Goal: Ask a question

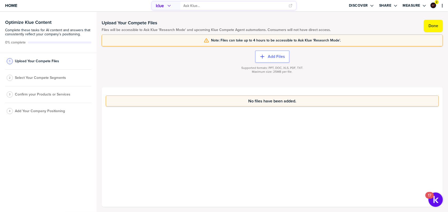
click at [210, 4] on input "primary" at bounding box center [234, 6] width 102 height 8
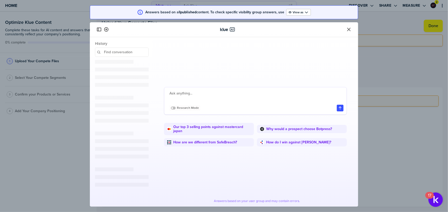
click at [198, 93] on textarea at bounding box center [256, 97] width 174 height 12
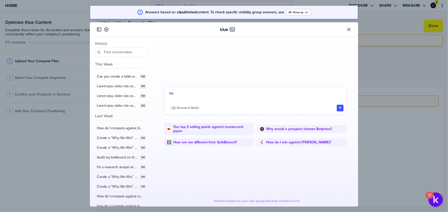
type textarea "h"
type textarea "who are seeq's top competitors"
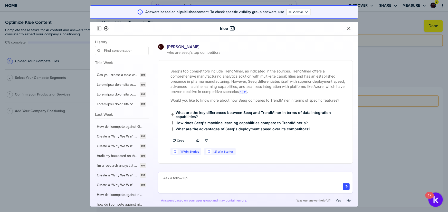
click at [200, 178] on textarea at bounding box center [256, 179] width 186 height 6
type textarea "give me a profile on those top comeptitors"
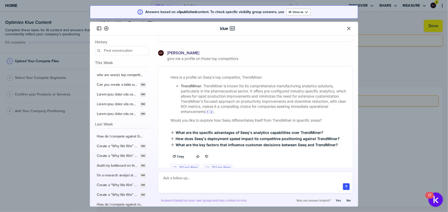
scroll to position [133, 0]
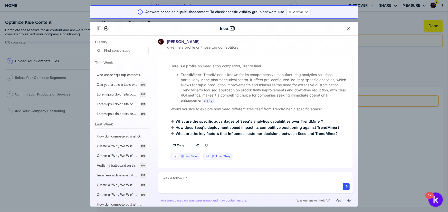
click at [208, 177] on textarea at bounding box center [256, 179] width 186 height 6
type textarea "please pull in other competorirs"
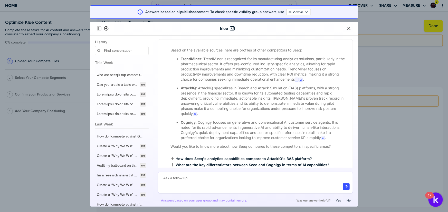
scroll to position [311, 0]
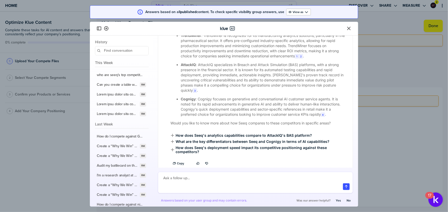
drag, startPoint x: 348, startPoint y: 28, endPoint x: 272, endPoint y: 20, distance: 76.1
click at [348, 28] on icon "Close" at bounding box center [348, 28] width 5 height 5
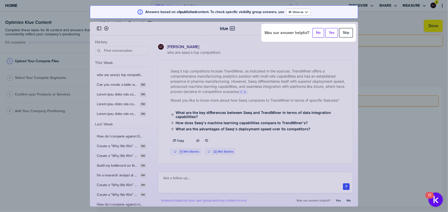
click at [350, 33] on button "Skip" at bounding box center [346, 33] width 14 height 10
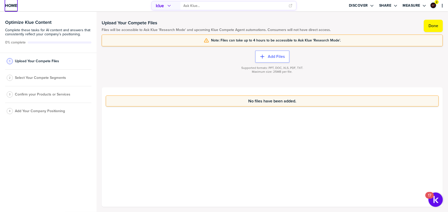
click at [12, 7] on span "Home" at bounding box center [11, 5] width 12 height 4
